Goal: Check status: Check status

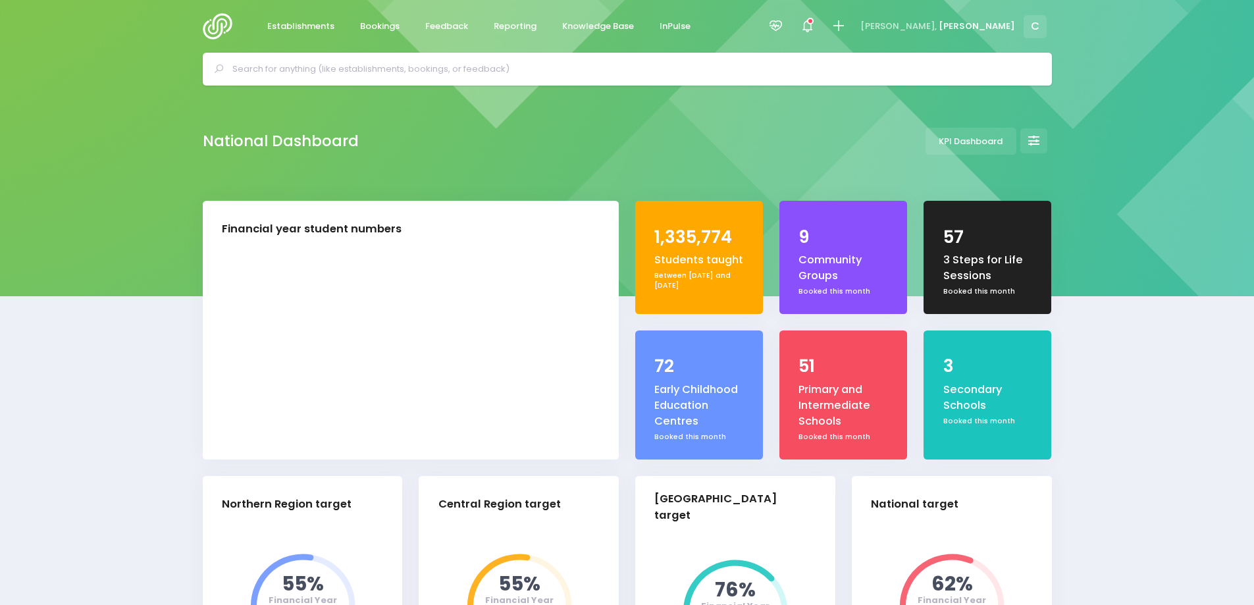
select select "5"
click at [380, 26] on span "Bookings" at bounding box center [379, 26] width 39 height 13
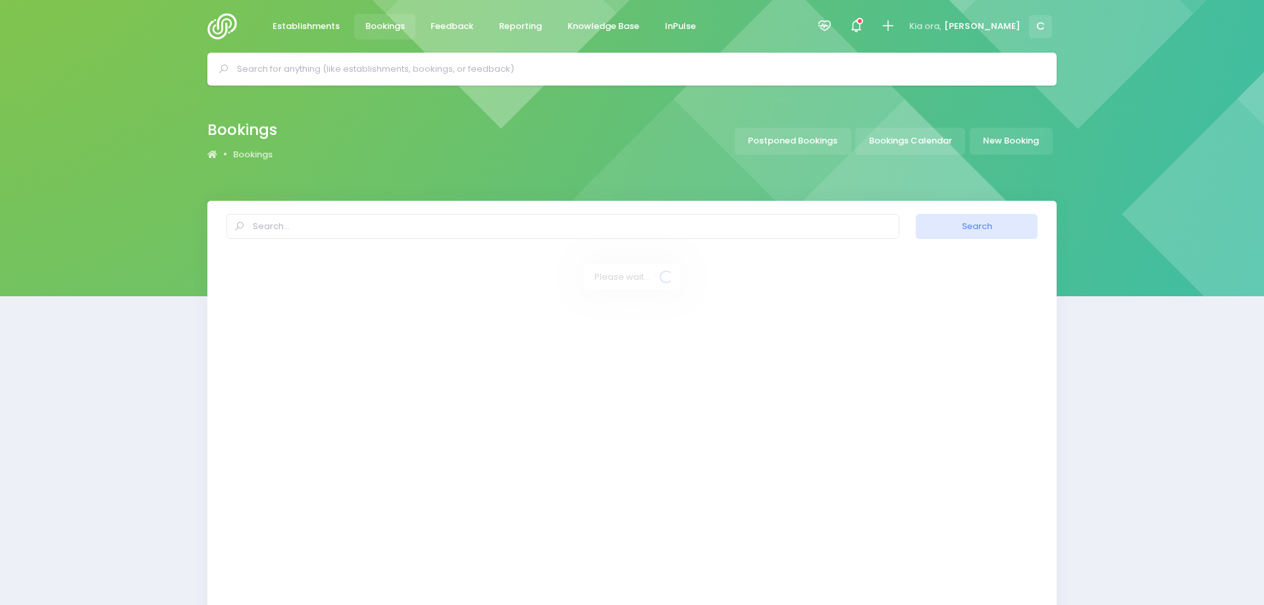
select select "20"
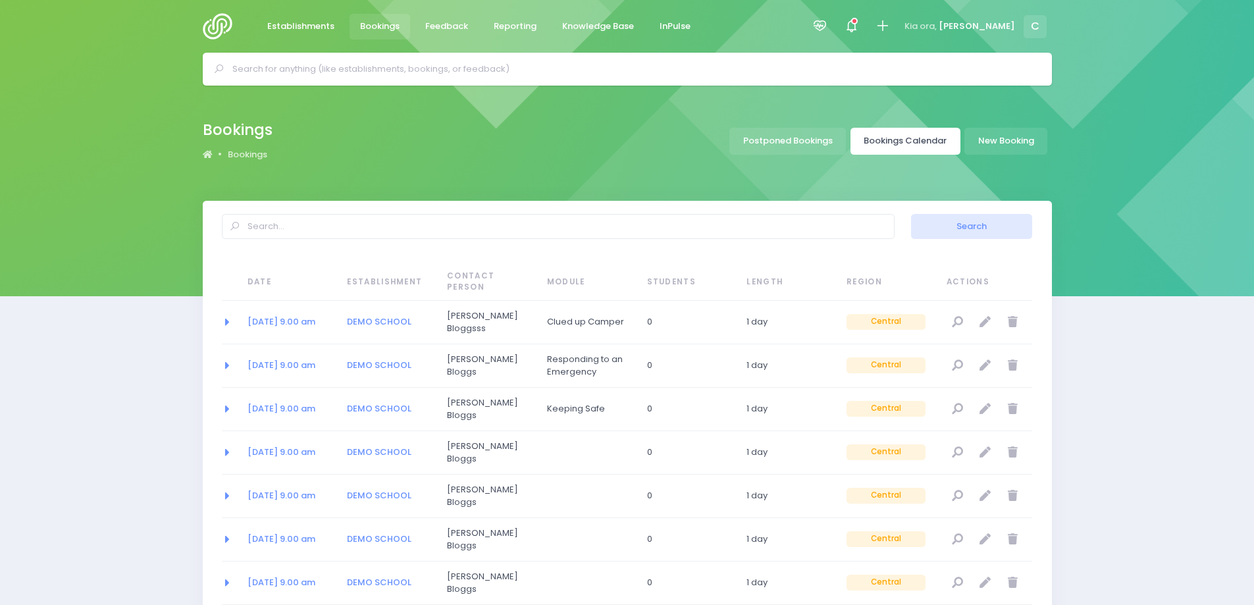
click at [904, 138] on link "Bookings Calendar" at bounding box center [905, 141] width 110 height 27
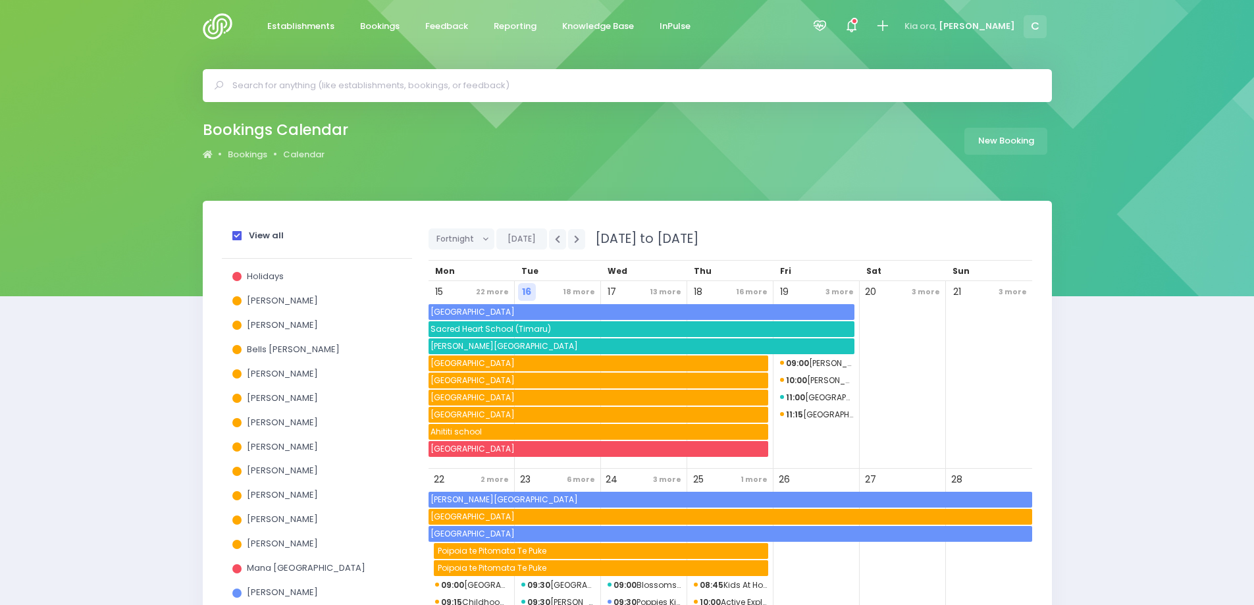
click at [237, 232] on span at bounding box center [236, 235] width 9 height 9
click at [0, 0] on input "View all" at bounding box center [0, 0] width 0 height 0
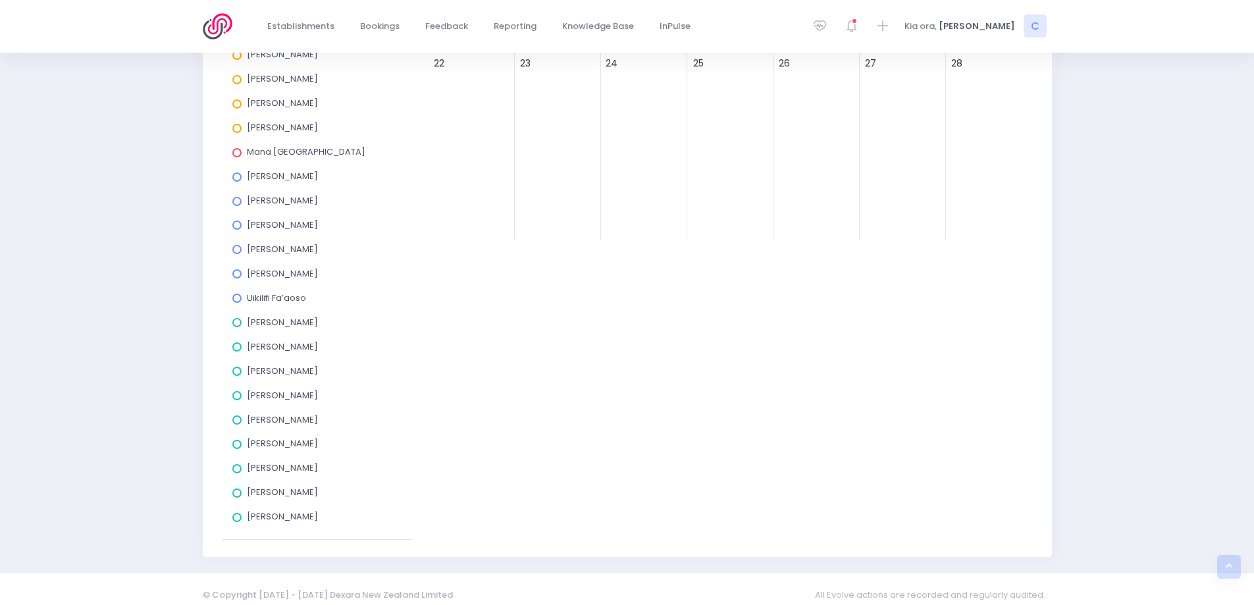
scroll to position [427, 0]
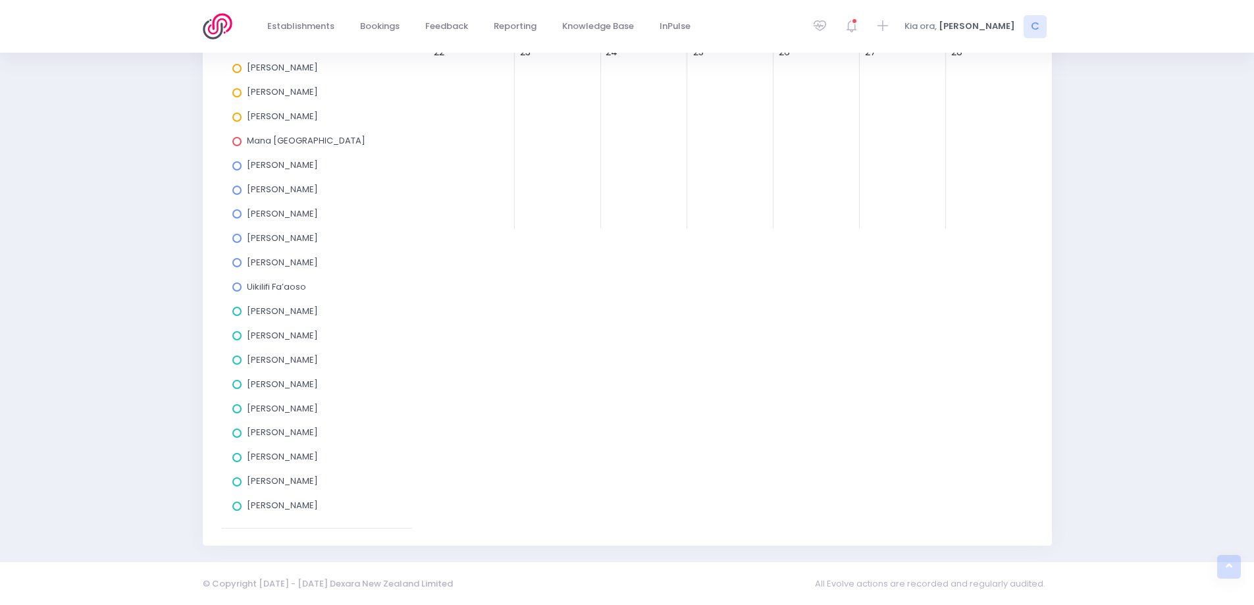
drag, startPoint x: 239, startPoint y: 288, endPoint x: 295, endPoint y: 284, distance: 56.0
click at [239, 286] on span at bounding box center [236, 286] width 9 height 9
click at [0, 0] on input "Uikilifi Fa’aoso" at bounding box center [0, 0] width 0 height 0
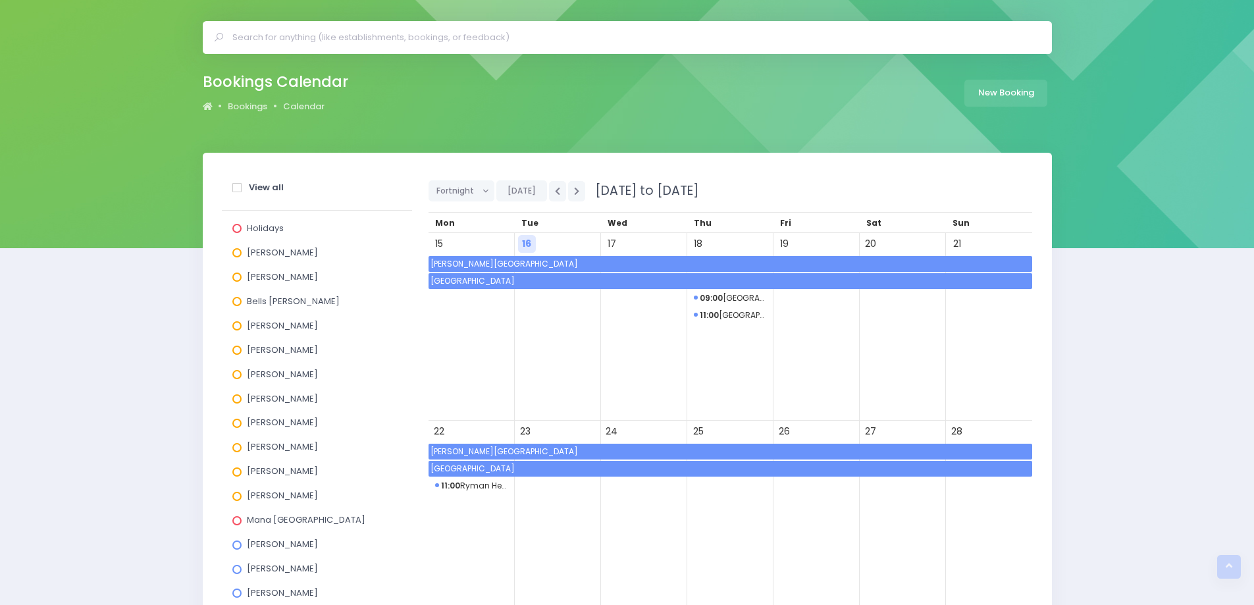
scroll to position [32, 0]
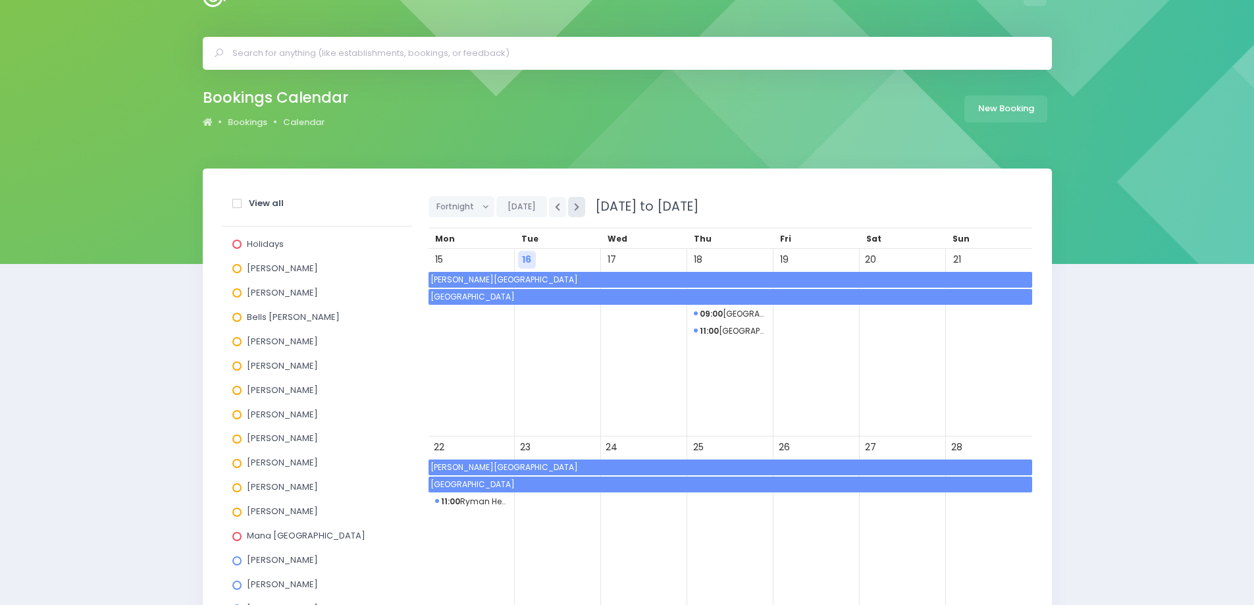
click at [575, 210] on icon "button" at bounding box center [576, 207] width 5 height 9
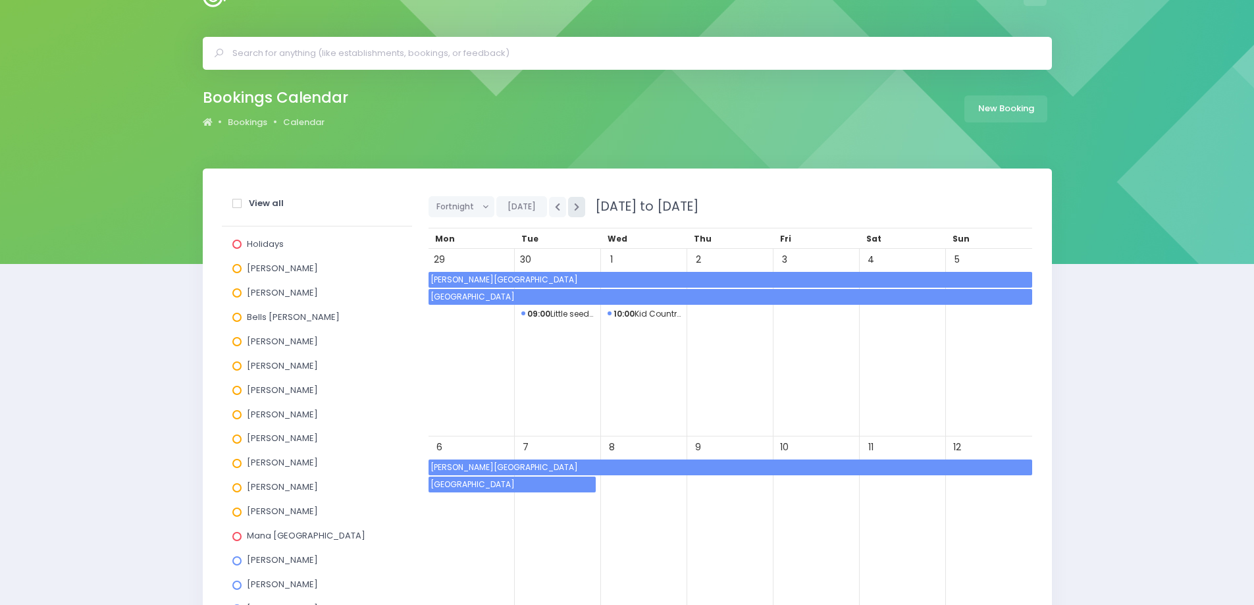
click at [575, 210] on icon "button" at bounding box center [576, 207] width 5 height 9
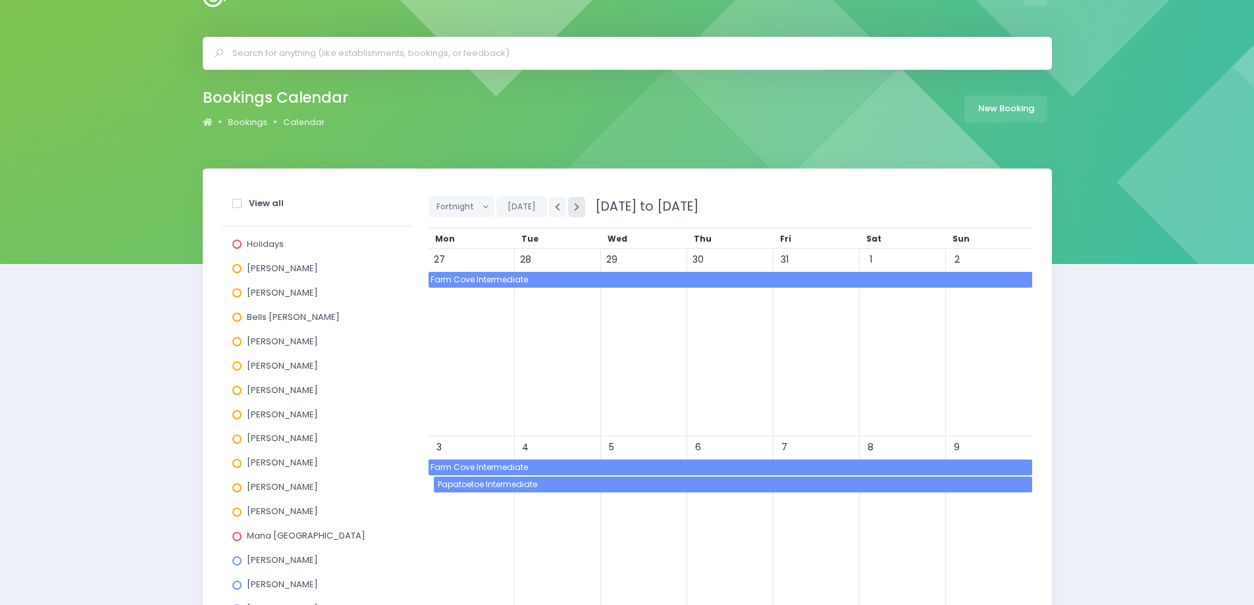
click at [575, 210] on icon "button" at bounding box center [576, 207] width 5 height 9
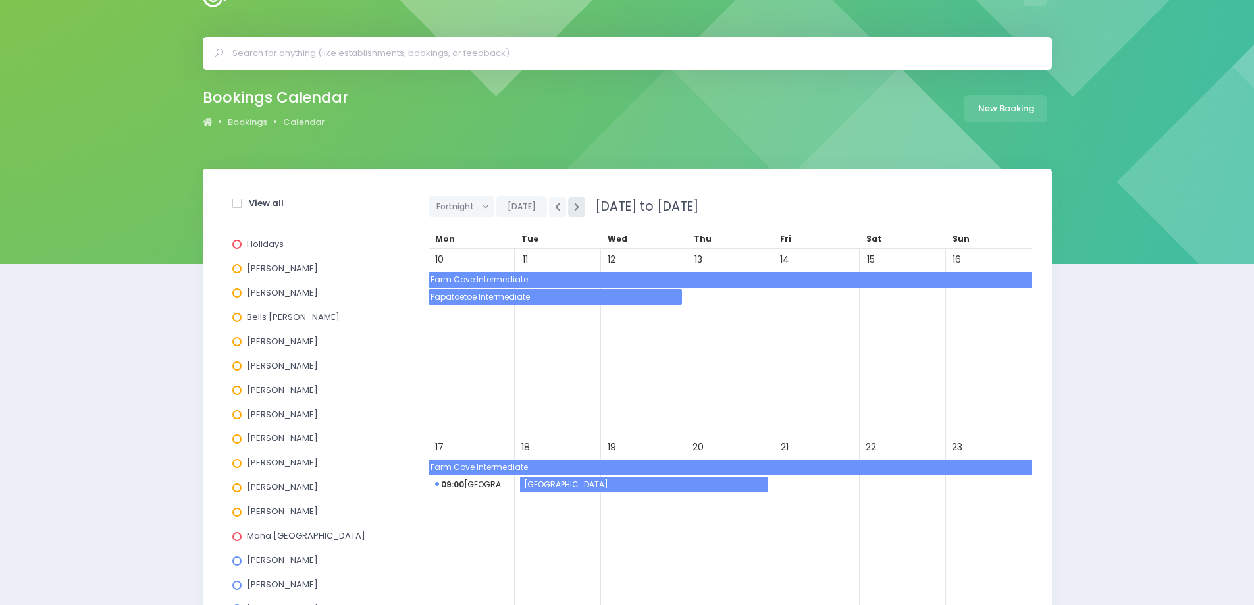
click at [575, 211] on icon "button" at bounding box center [576, 207] width 5 height 9
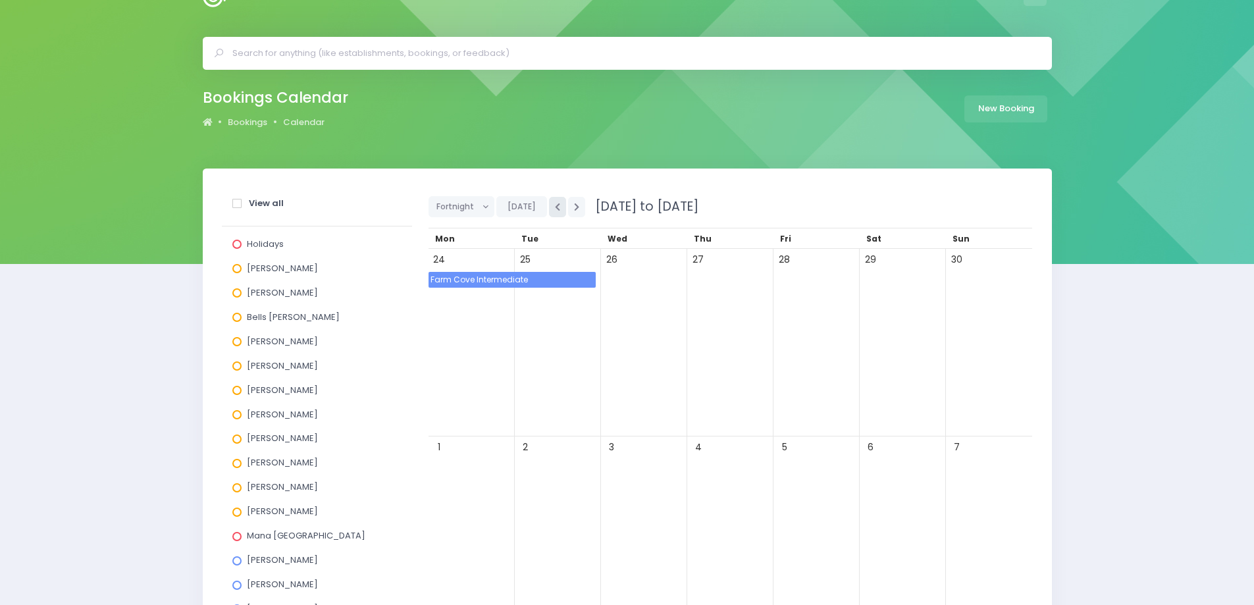
click at [555, 209] on icon "button" at bounding box center [557, 207] width 5 height 9
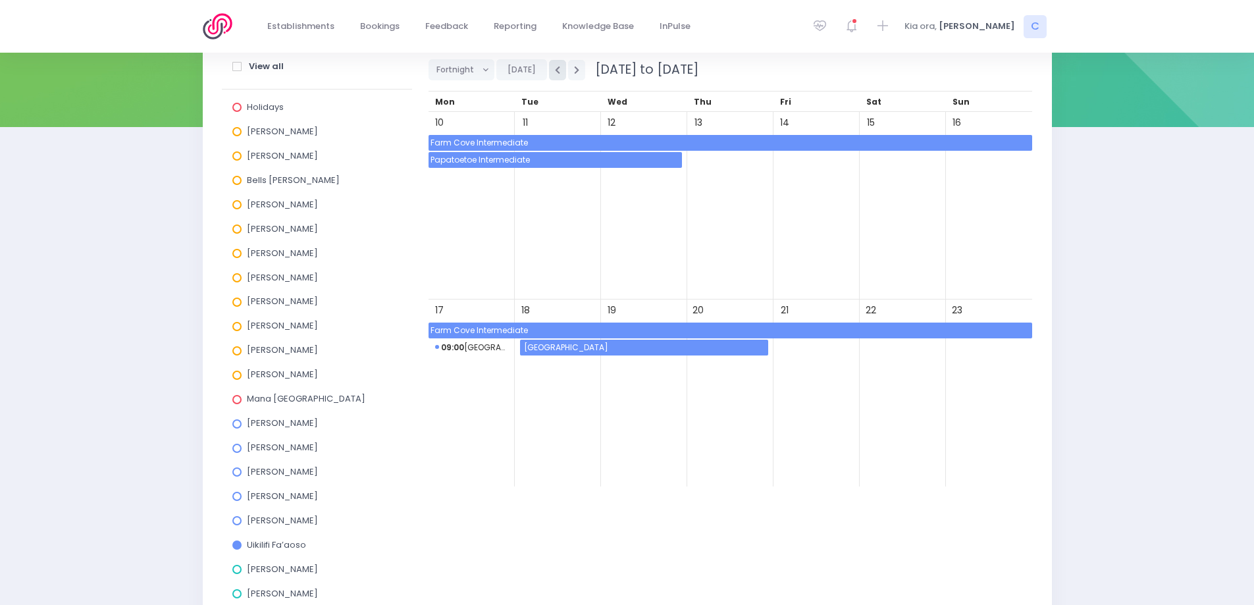
scroll to position [361, 0]
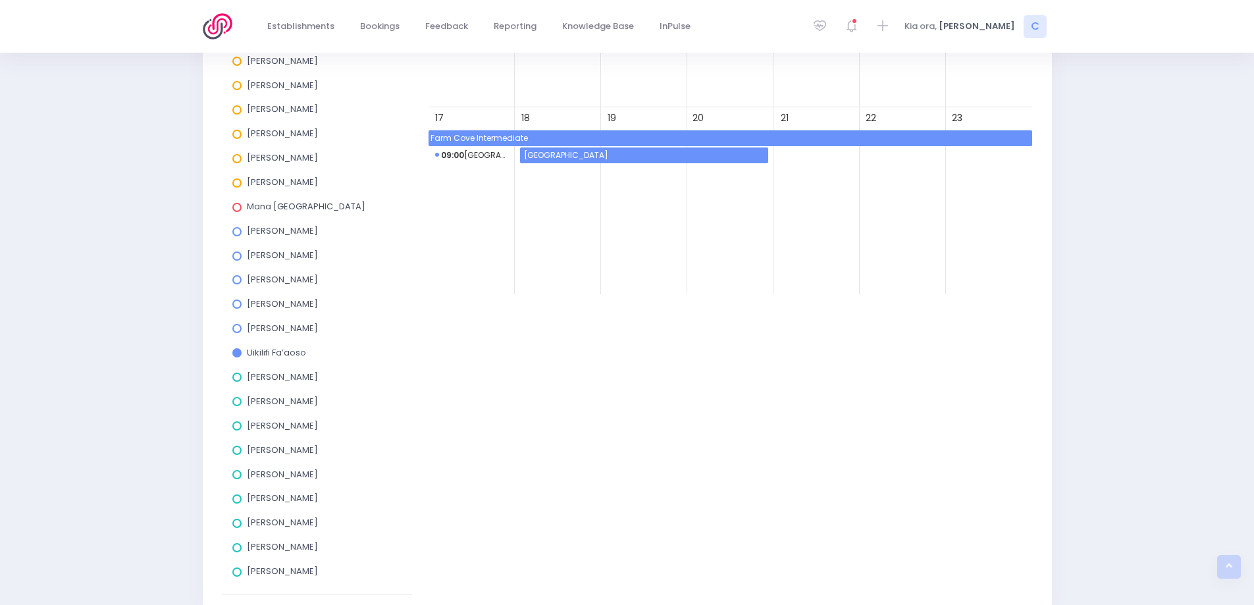
drag, startPoint x: 237, startPoint y: 354, endPoint x: 238, endPoint y: 332, distance: 21.7
click at [237, 352] on span at bounding box center [236, 352] width 9 height 9
click at [0, 0] on input "Uikilifi Fa’aoso" at bounding box center [0, 0] width 0 height 0
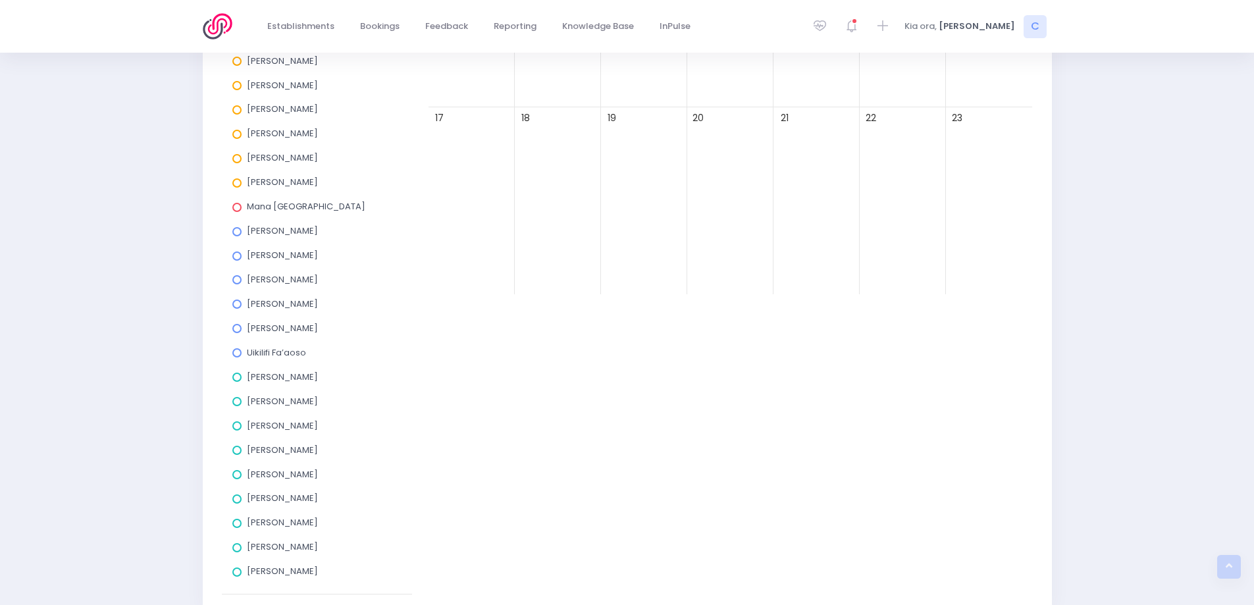
click at [237, 234] on span at bounding box center [236, 231] width 9 height 9
click at [0, 0] on input "Asha Bogdanowicz" at bounding box center [0, 0] width 0 height 0
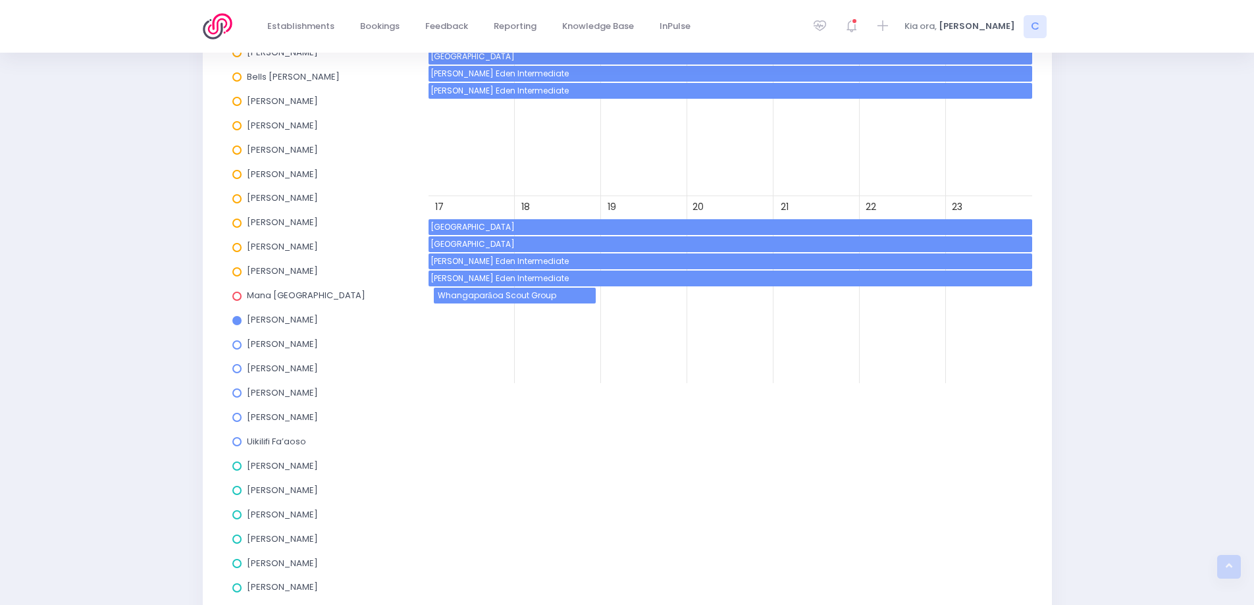
scroll to position [296, 0]
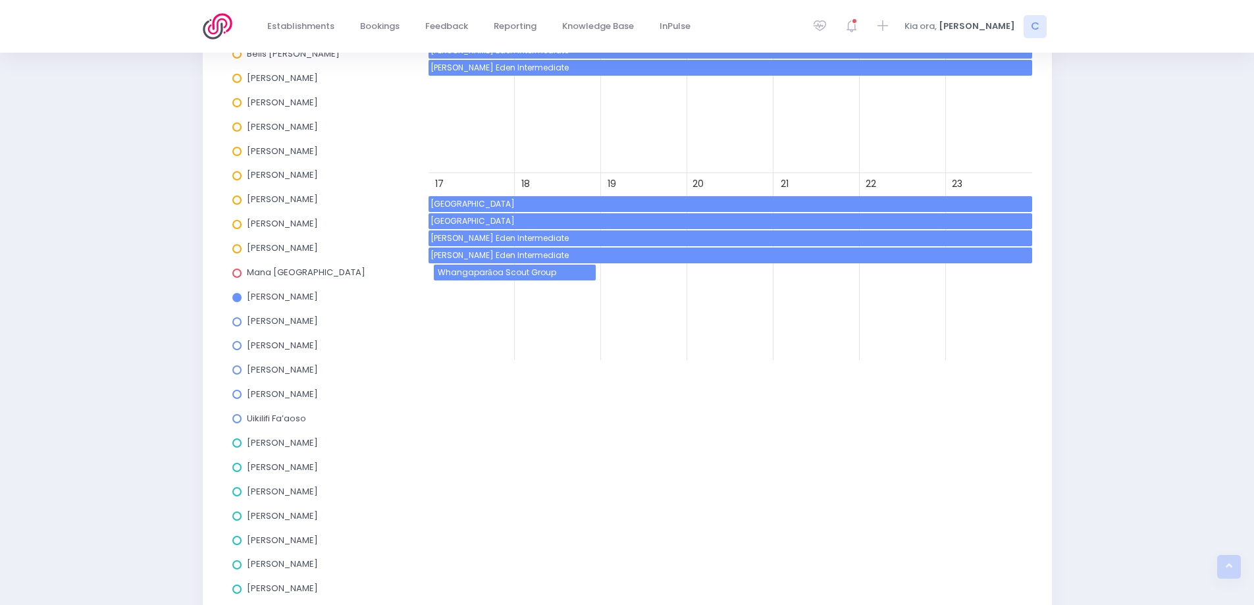
click at [235, 418] on span at bounding box center [236, 418] width 9 height 9
click at [0, 0] on input "Uikilifi Fa’aoso" at bounding box center [0, 0] width 0 height 0
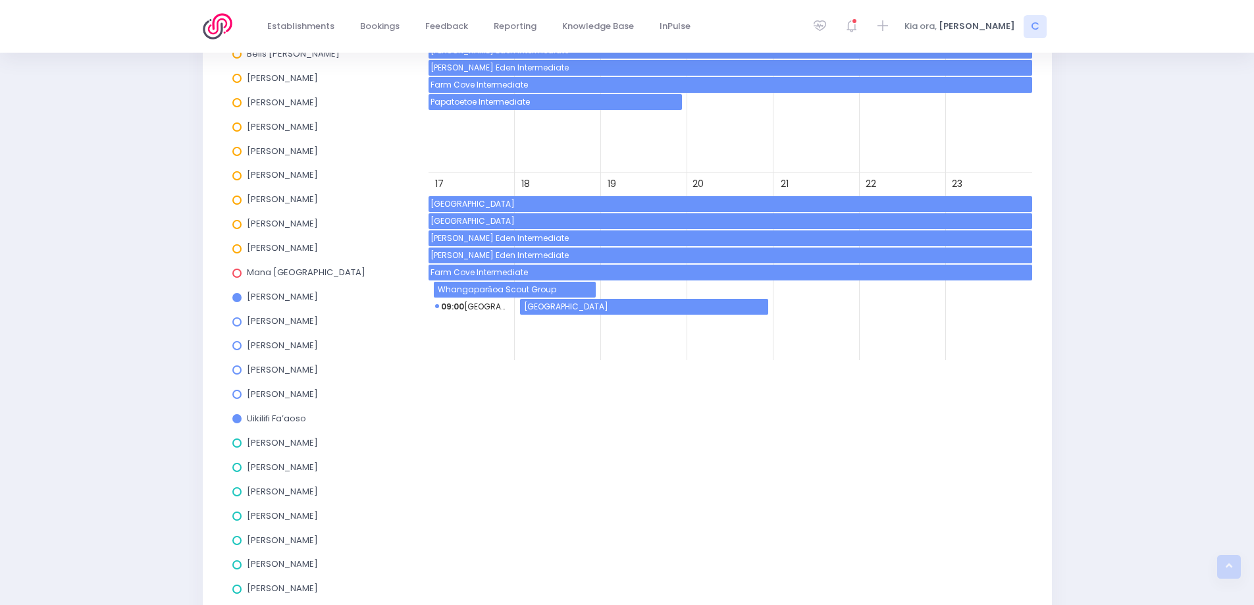
click at [237, 299] on span at bounding box center [236, 297] width 9 height 9
click at [0, 0] on input "Asha Bogdanowicz" at bounding box center [0, 0] width 0 height 0
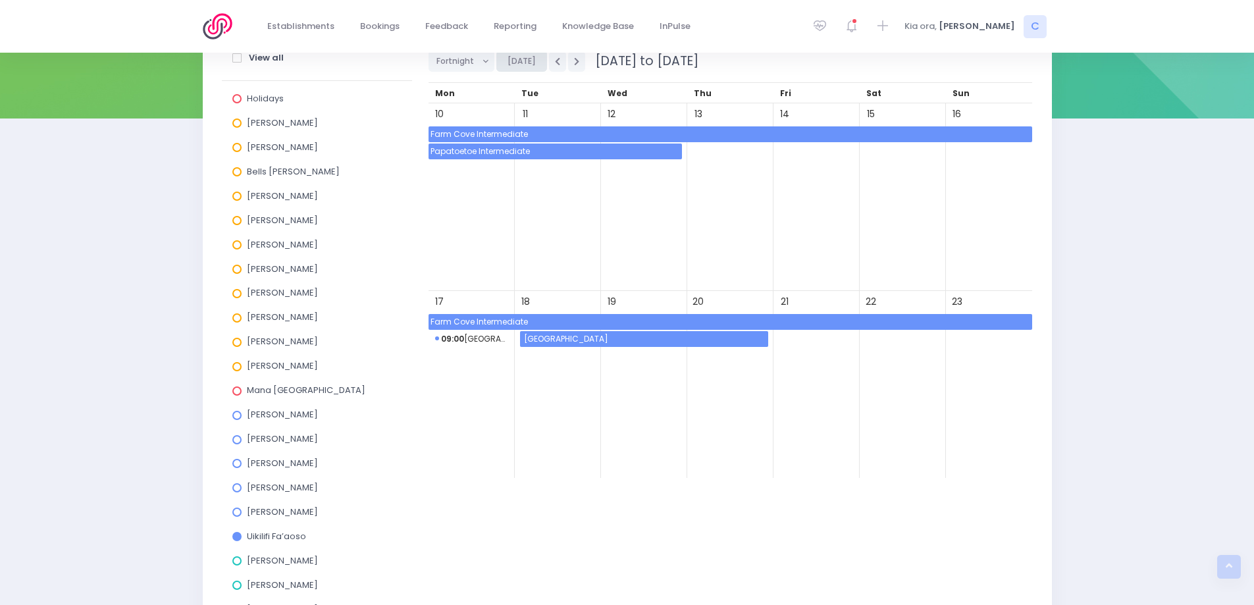
scroll to position [98, 0]
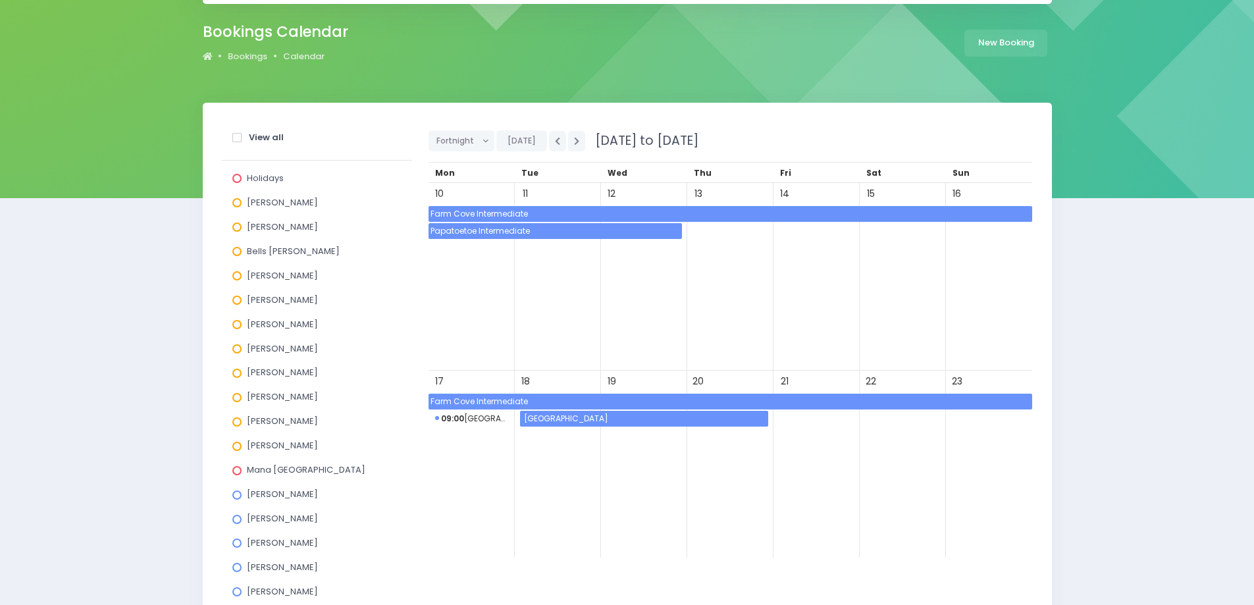
click at [462, 213] on span "Farm Cove Intermediate" at bounding box center [731, 214] width 604 height 16
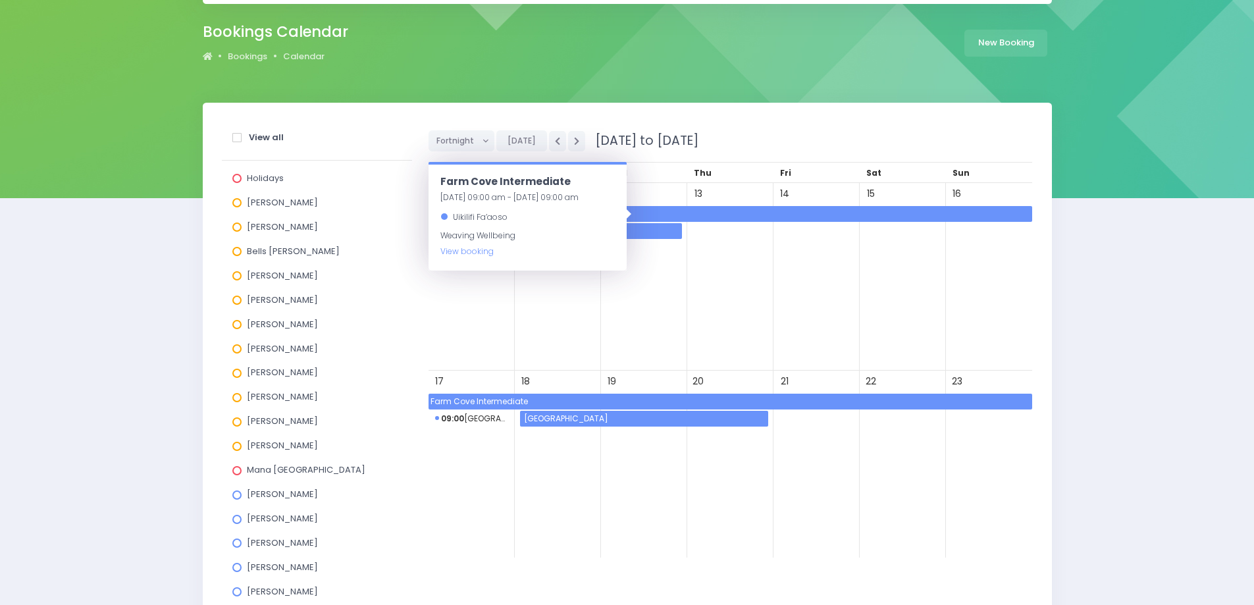
click at [492, 194] on div "22/10/2025 09:00 am - 25/11/2025 09:00 am" at bounding box center [527, 198] width 174 height 16
click at [465, 255] on link "View booking" at bounding box center [466, 251] width 53 height 11
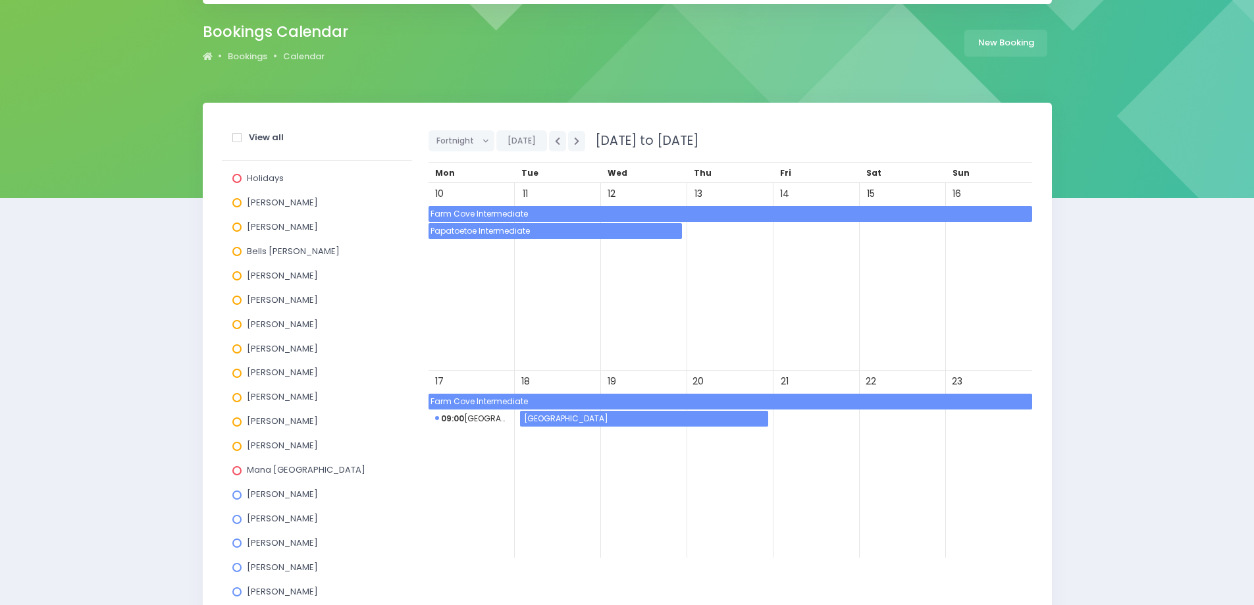
click at [713, 286] on div "13" at bounding box center [730, 277] width 86 height 188
click at [453, 232] on span "Papatoetoe Intermediate" at bounding box center [555, 231] width 253 height 16
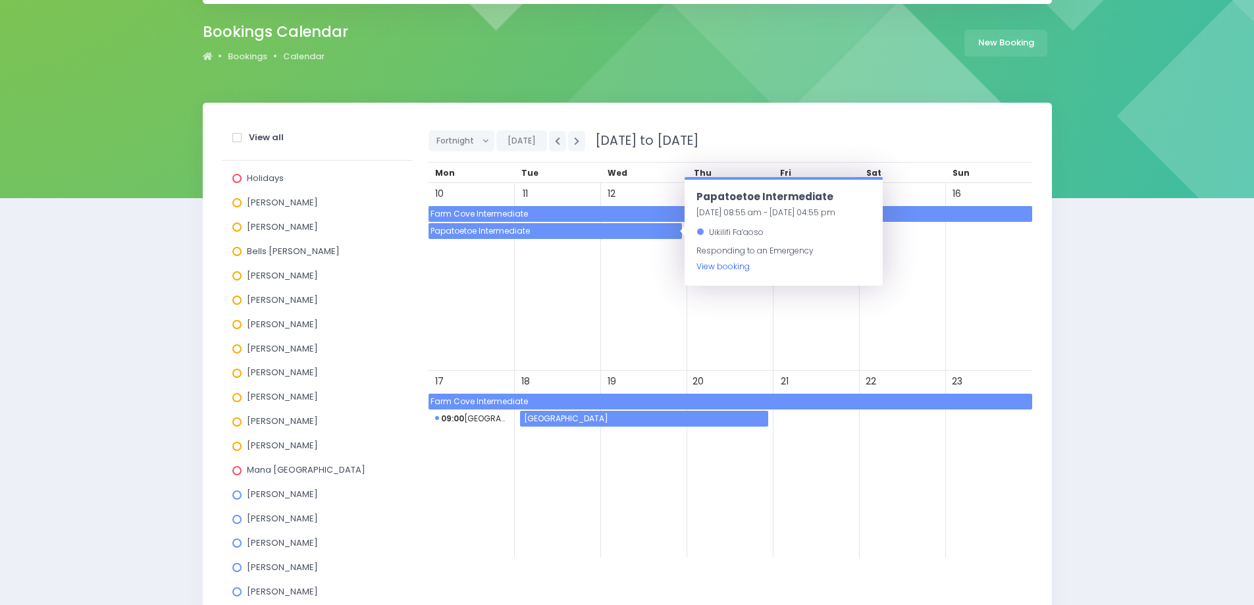
click at [717, 266] on link "View booking" at bounding box center [722, 266] width 53 height 11
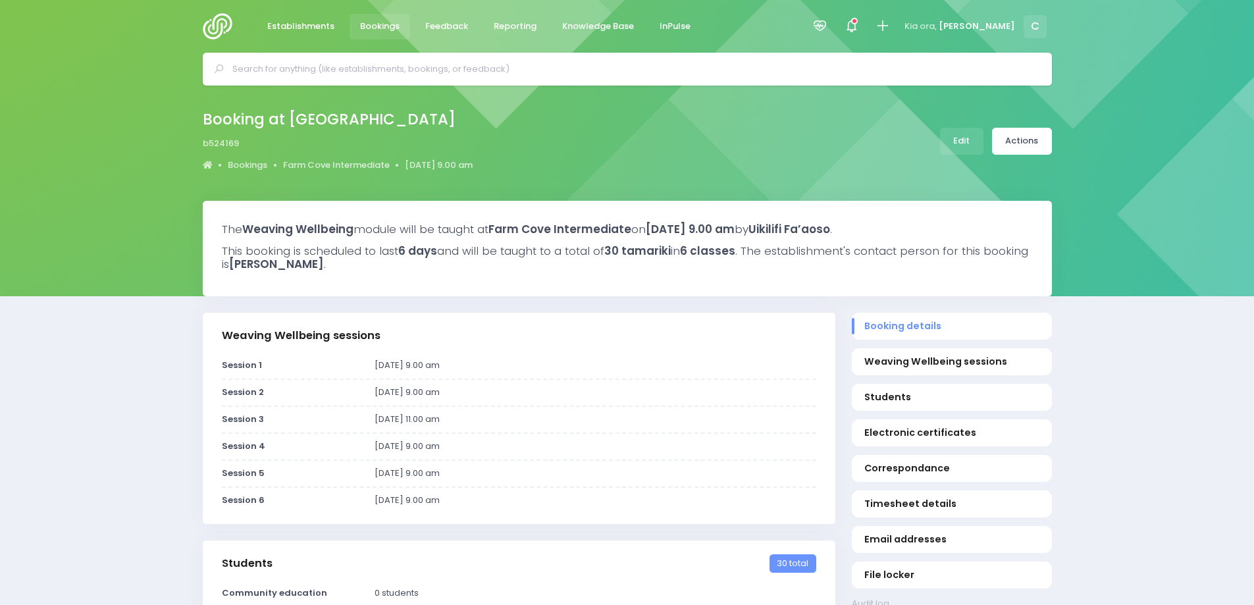
select select "5"
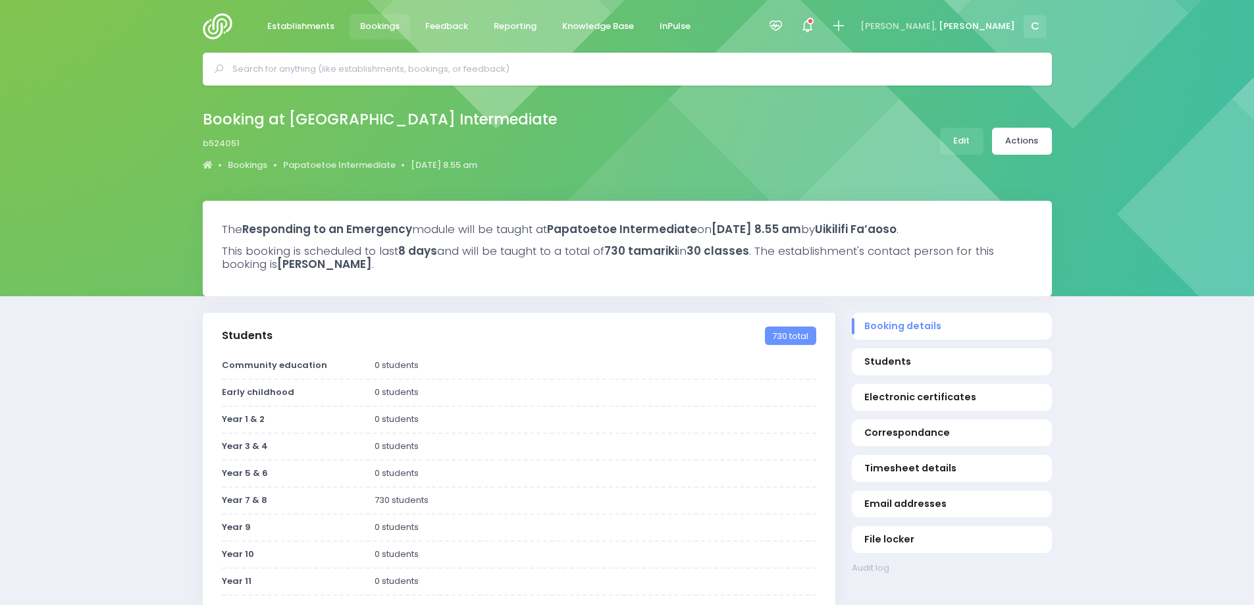
select select "5"
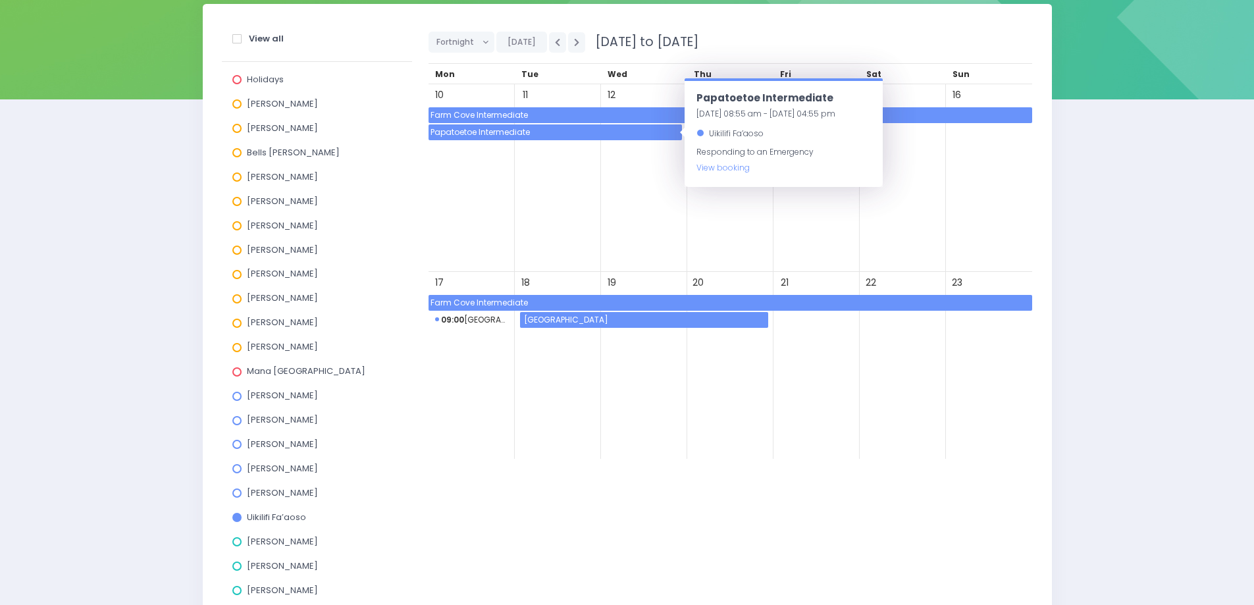
scroll to position [361, 0]
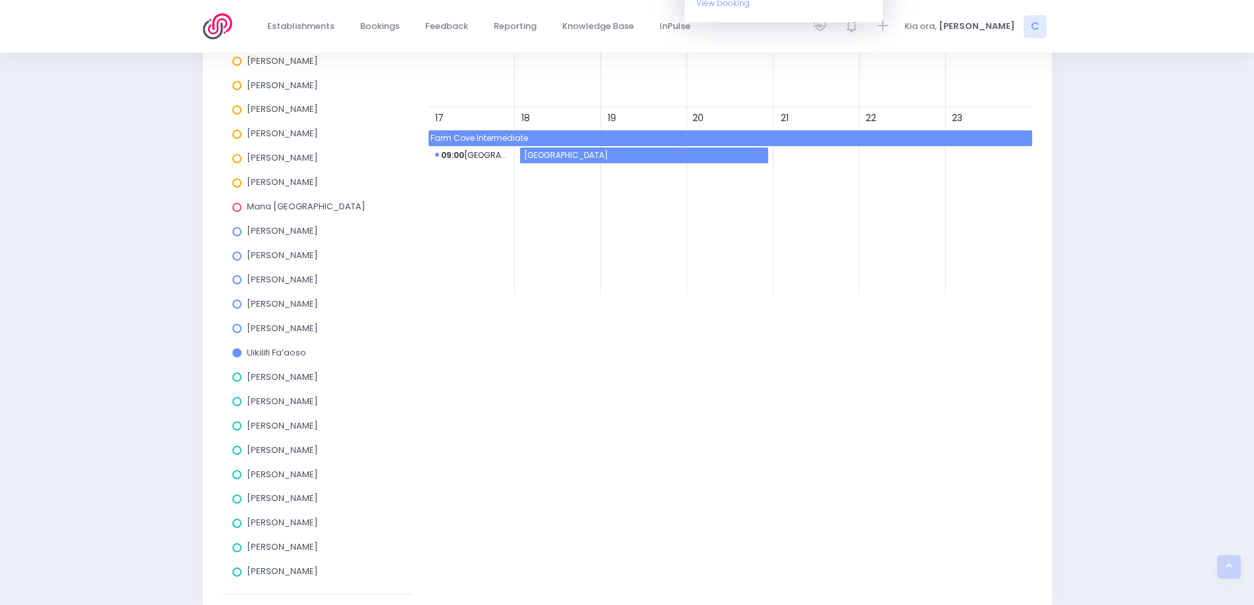
click at [239, 352] on span at bounding box center [236, 352] width 9 height 9
click at [0, 0] on input "Uikilifi Fa’aoso" at bounding box center [0, 0] width 0 height 0
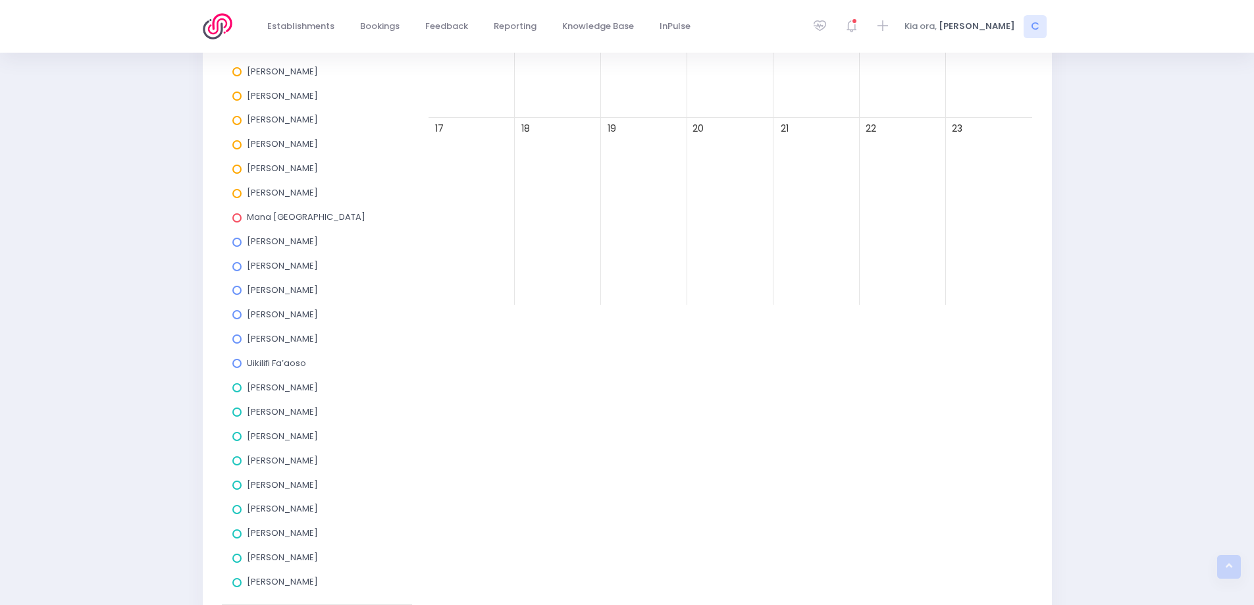
scroll to position [164, 0]
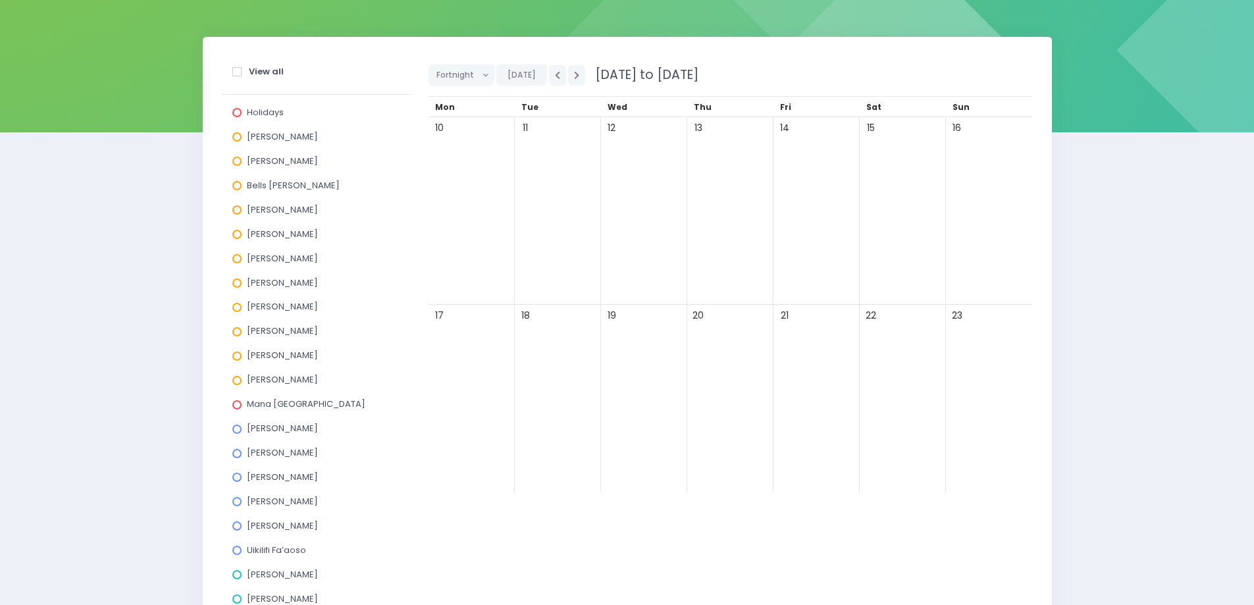
click at [236, 211] on span at bounding box center [236, 209] width 9 height 9
click at [0, 0] on input "[PERSON_NAME]" at bounding box center [0, 0] width 0 height 0
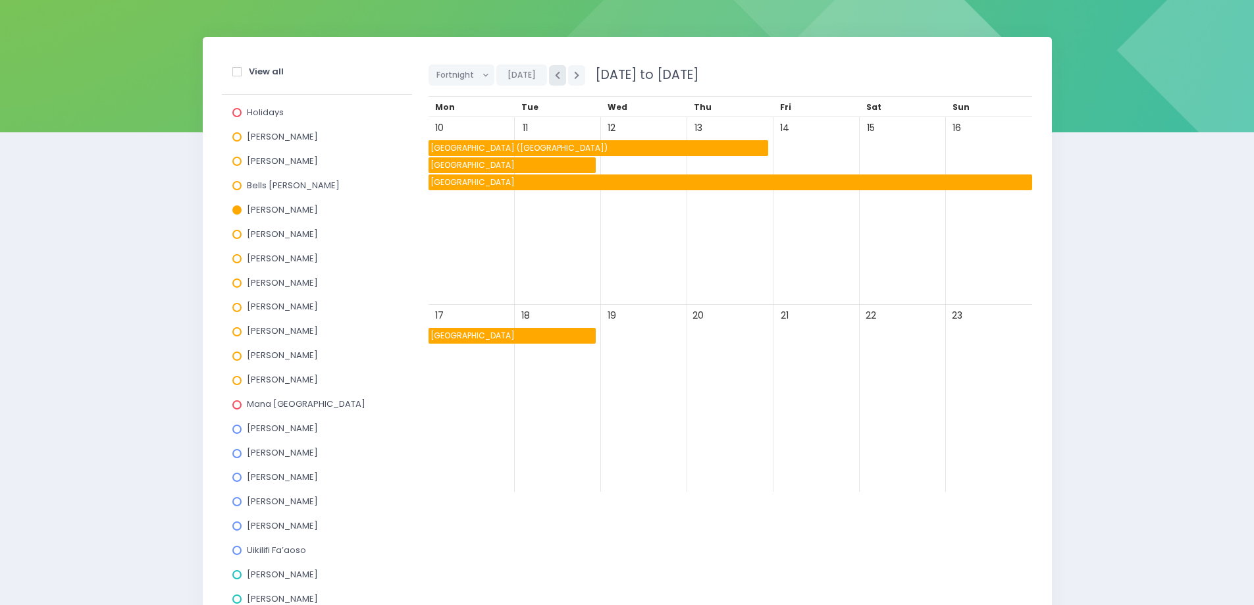
click at [555, 78] on icon "button" at bounding box center [557, 75] width 5 height 9
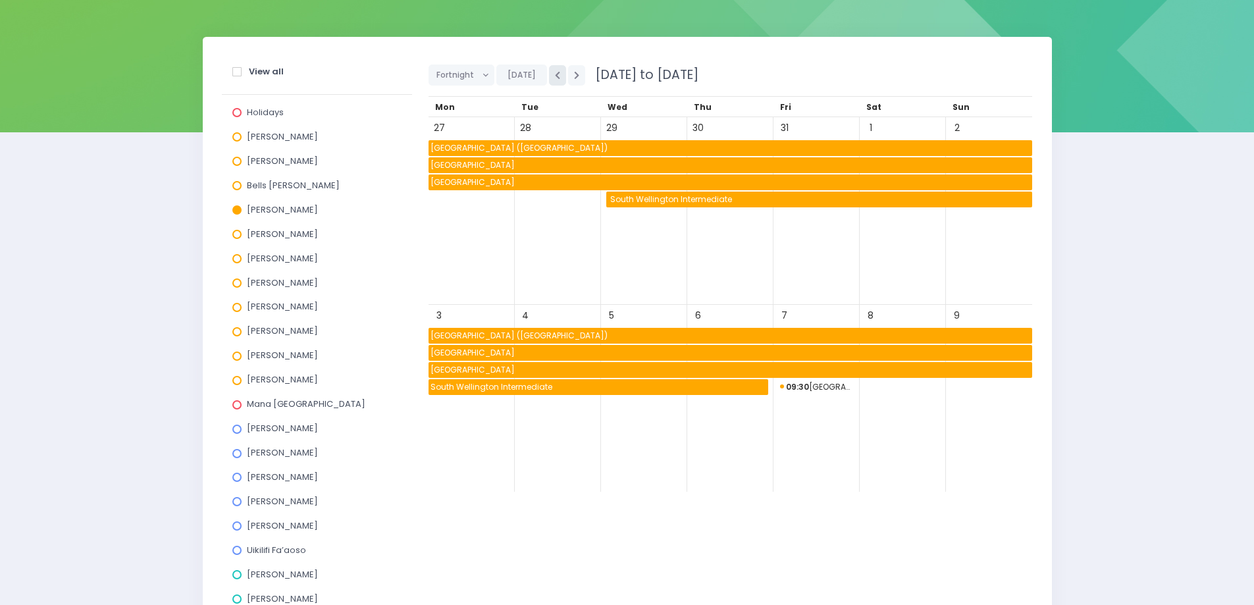
click at [555, 78] on icon "button" at bounding box center [557, 75] width 5 height 9
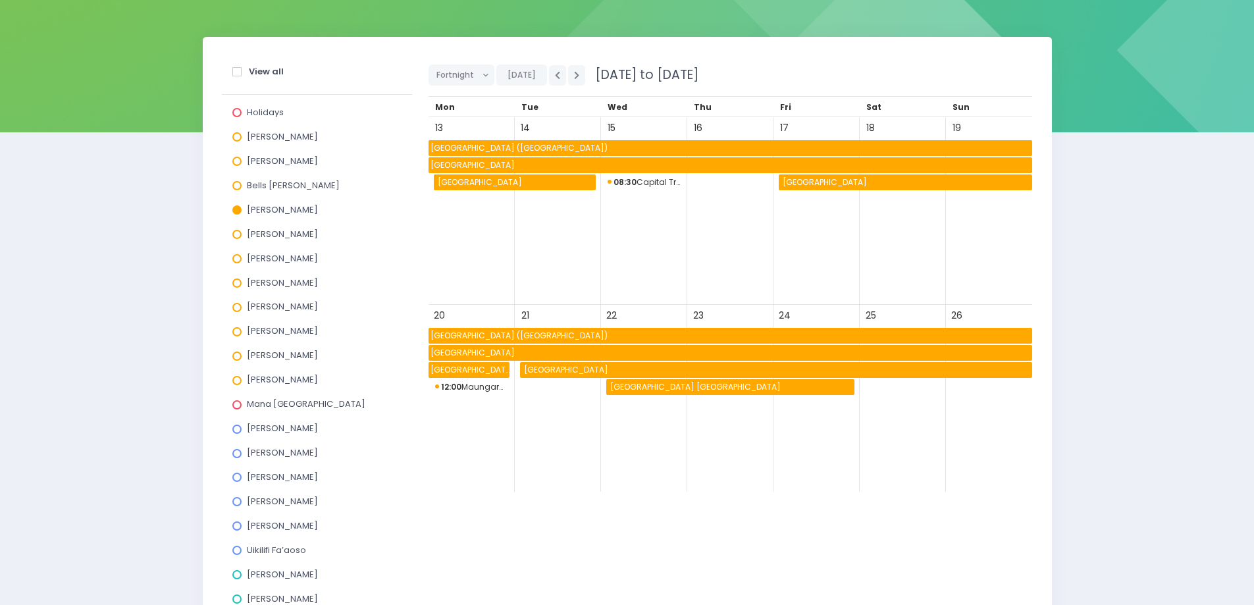
click at [639, 182] on span "08:30 Capital Training" at bounding box center [644, 182] width 73 height 16
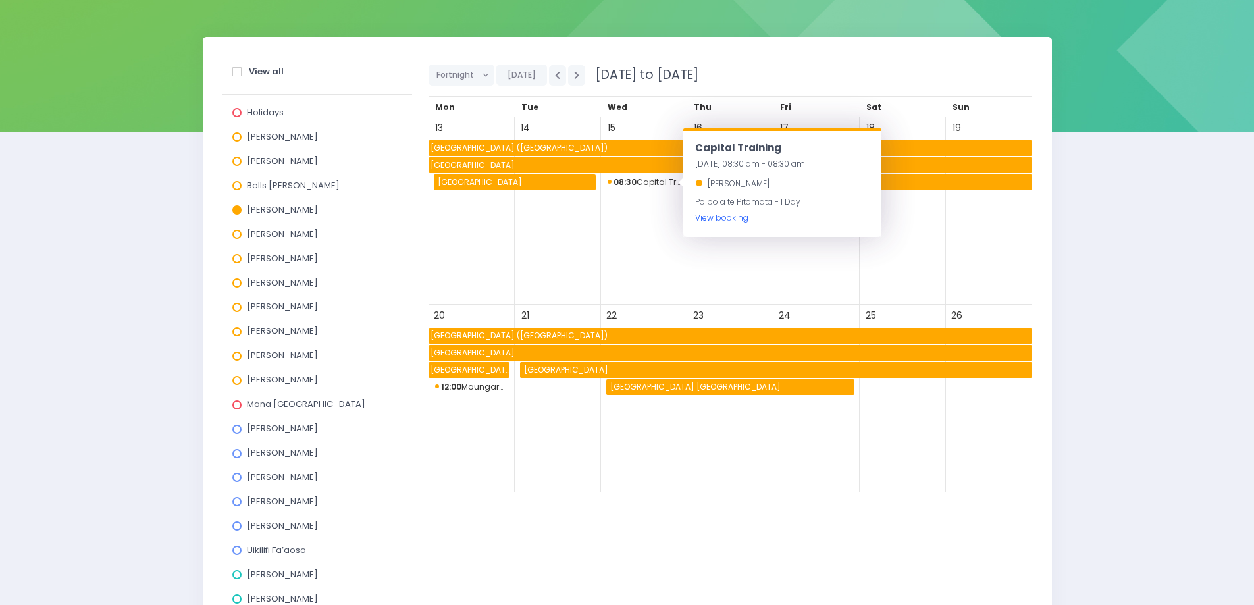
click at [716, 219] on link "View booking" at bounding box center [721, 217] width 53 height 11
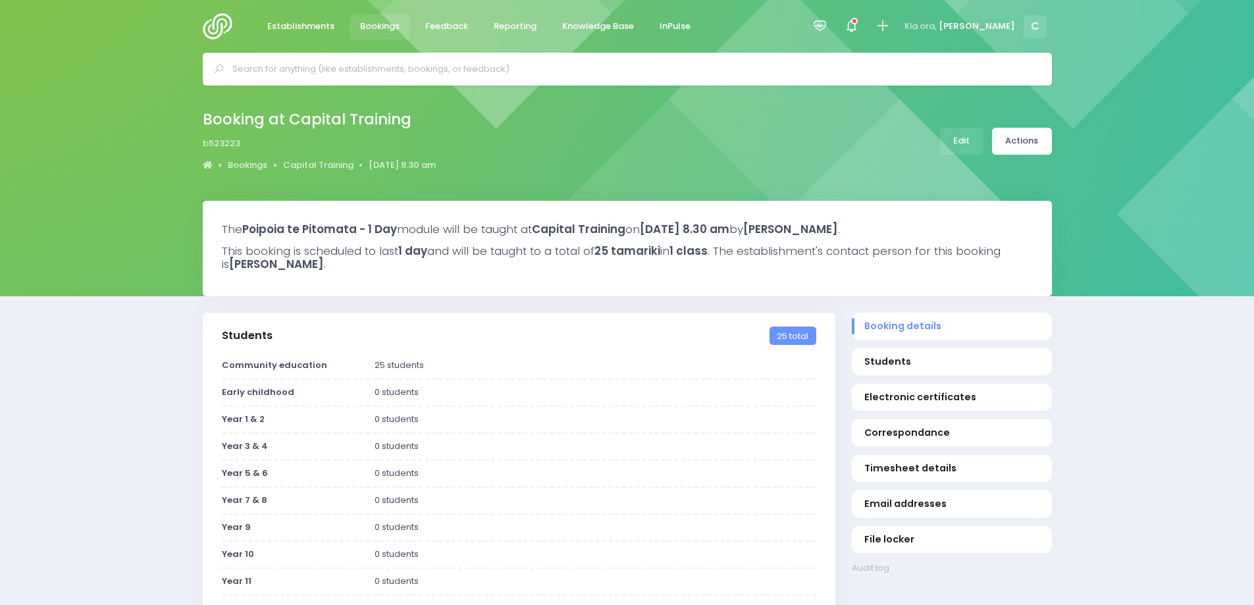
select select "5"
drag, startPoint x: 1156, startPoint y: 365, endPoint x: 1154, endPoint y: 356, distance: 9.4
